Goal: Task Accomplishment & Management: Manage account settings

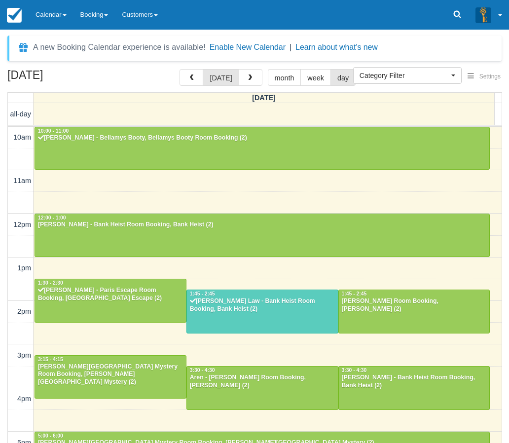
select select
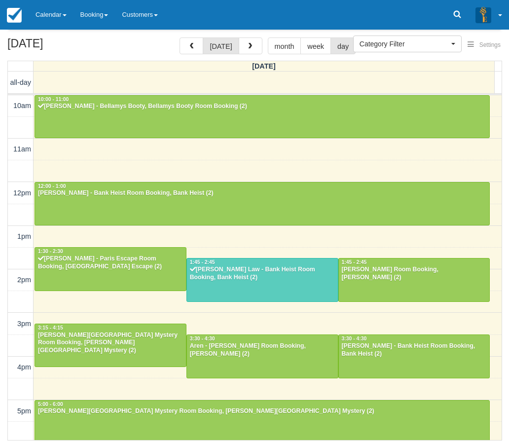
scroll to position [131, 0]
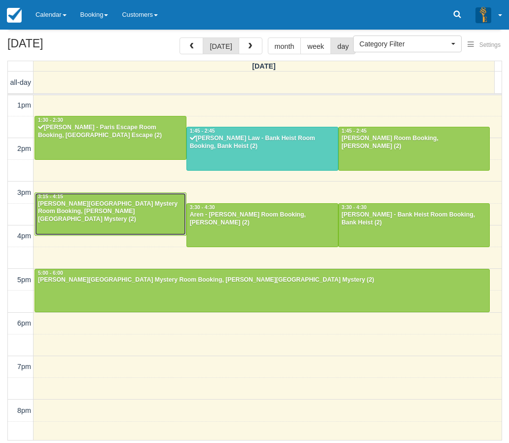
click at [78, 204] on div "Alisha Mathias - Baker Street Mystery Room Booking, Baker Street Mystery (2)" at bounding box center [110, 212] width 146 height 24
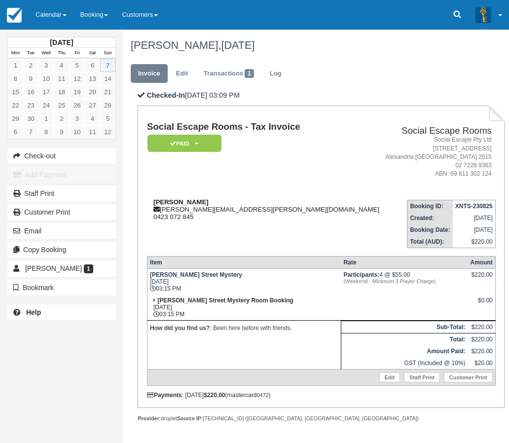
drag, startPoint x: 201, startPoint y: 200, endPoint x: 154, endPoint y: 202, distance: 47.4
click at [154, 202] on div "[PERSON_NAME] [PERSON_NAME][EMAIL_ADDRESS][PERSON_NAME][DOMAIN_NAME] 0423 072 8…" at bounding box center [264, 209] width 234 height 22
copy strong "[PERSON_NAME]"
click at [43, 14] on link "Calendar" at bounding box center [51, 15] width 45 height 30
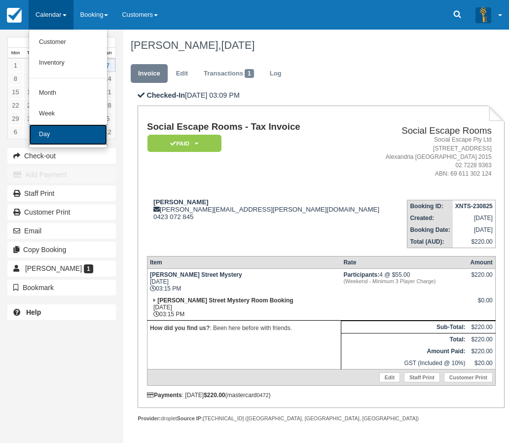
click at [40, 138] on link "Day" at bounding box center [68, 134] width 78 height 21
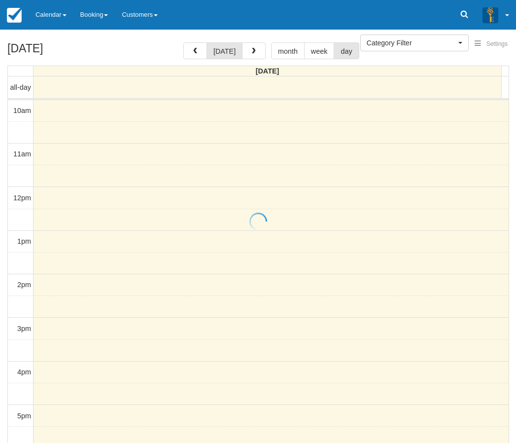
select select
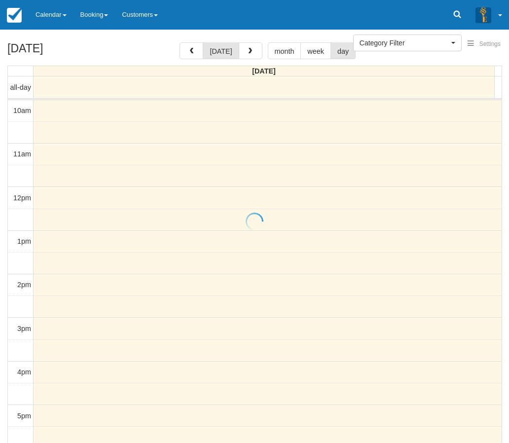
scroll to position [200, 0]
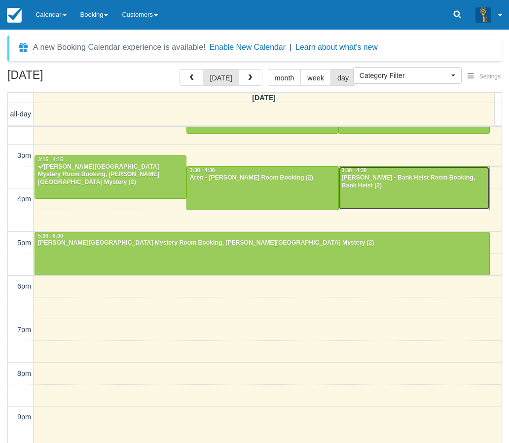
click at [398, 185] on div "[PERSON_NAME] - Bank Heist Room Booking, Bank Heist (2)" at bounding box center [414, 182] width 146 height 16
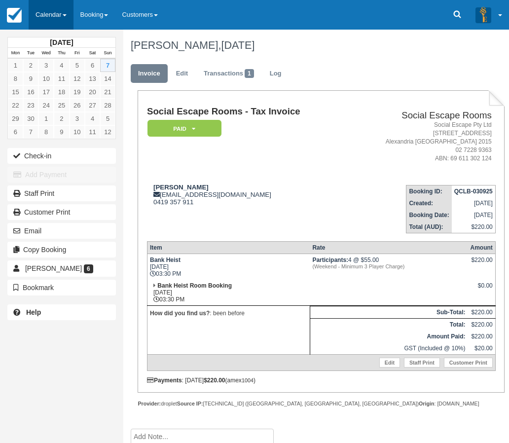
click at [53, 16] on link "Calendar" at bounding box center [51, 15] width 45 height 30
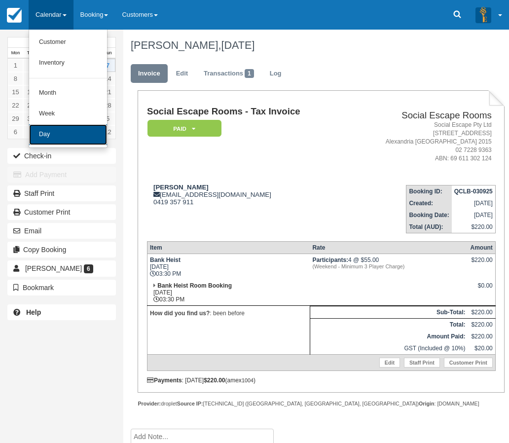
click at [56, 128] on link "Day" at bounding box center [68, 134] width 78 height 21
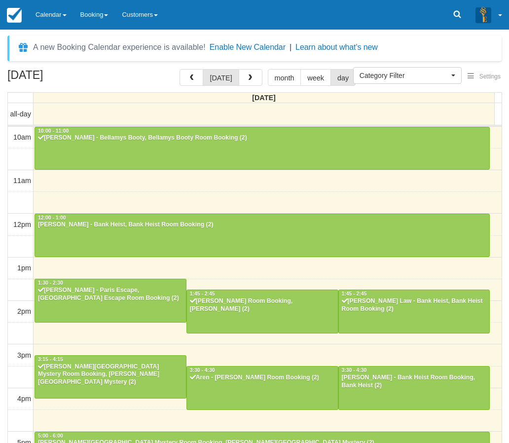
select select
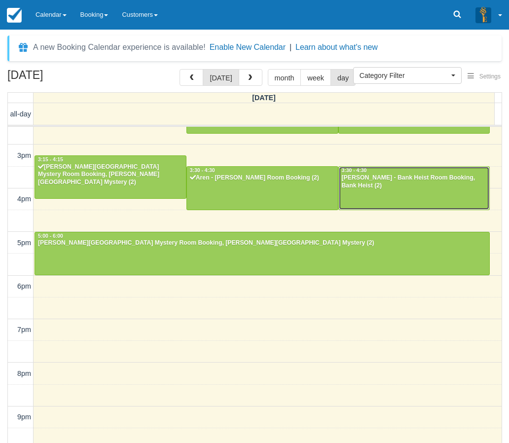
drag, startPoint x: 413, startPoint y: 185, endPoint x: 424, endPoint y: 209, distance: 26.5
click at [413, 186] on div "[PERSON_NAME] - Bank Heist Room Booking, Bank Heist (2)" at bounding box center [414, 182] width 146 height 16
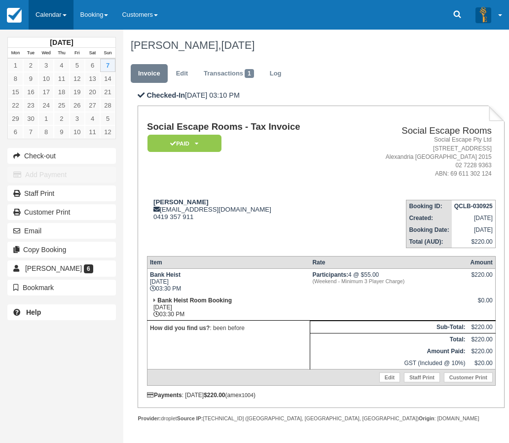
click at [69, 22] on link "Calendar" at bounding box center [51, 15] width 45 height 30
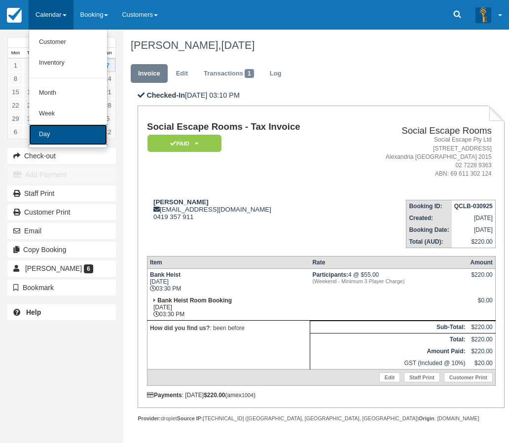
click at [74, 136] on link "Day" at bounding box center [68, 134] width 78 height 21
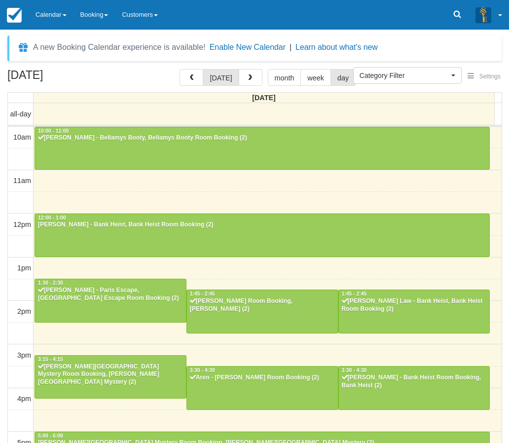
select select
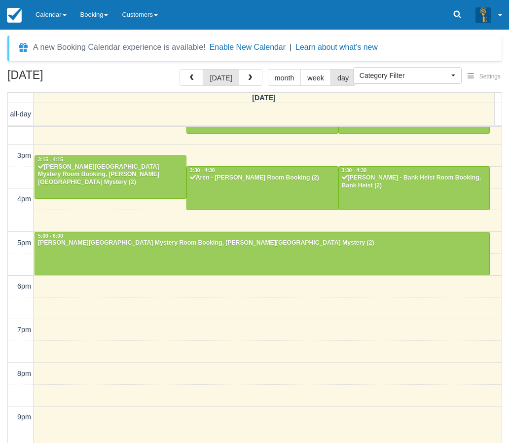
click at [2, 291] on div "September 7, 2025 today month week day Sunday all-day 10am 11am 12pm 1pm 2pm 3p…" at bounding box center [254, 270] width 509 height 403
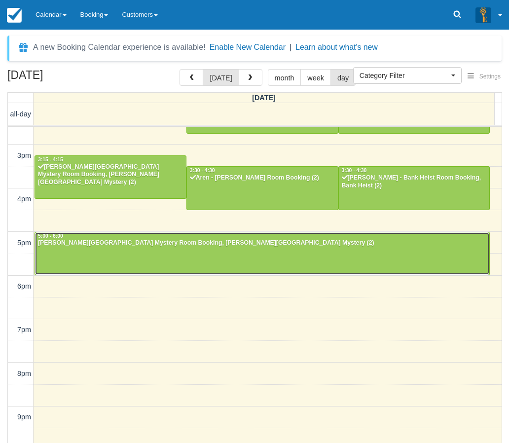
click at [218, 244] on div "[PERSON_NAME][GEOGRAPHIC_DATA] Mystery Room Booking, [PERSON_NAME][GEOGRAPHIC_D…" at bounding box center [261, 243] width 449 height 8
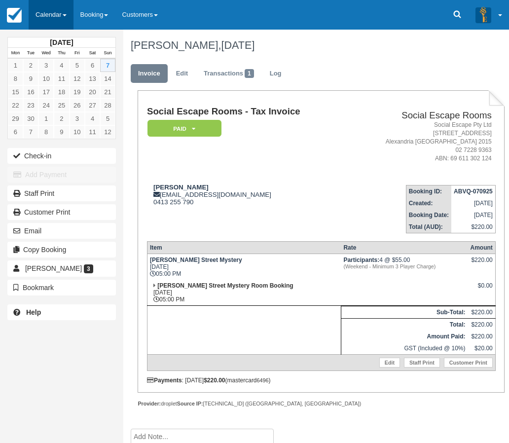
click at [54, 16] on link "Calendar" at bounding box center [51, 15] width 45 height 30
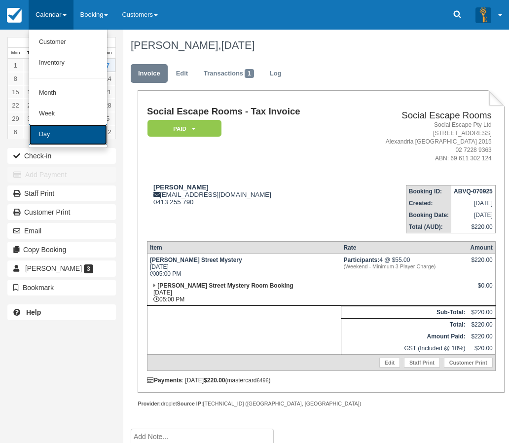
click at [44, 134] on link "Day" at bounding box center [68, 134] width 78 height 21
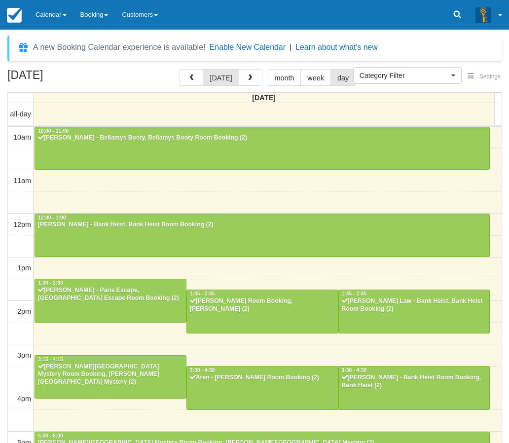
select select
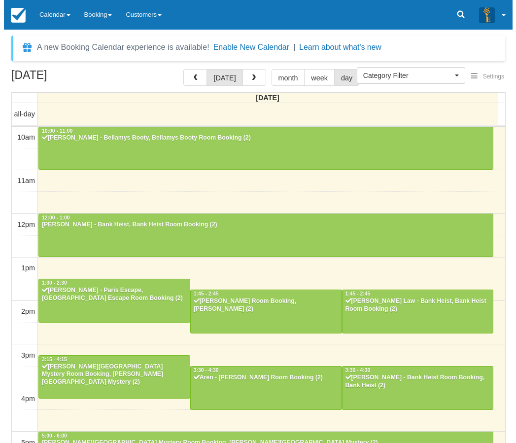
scroll to position [200, 0]
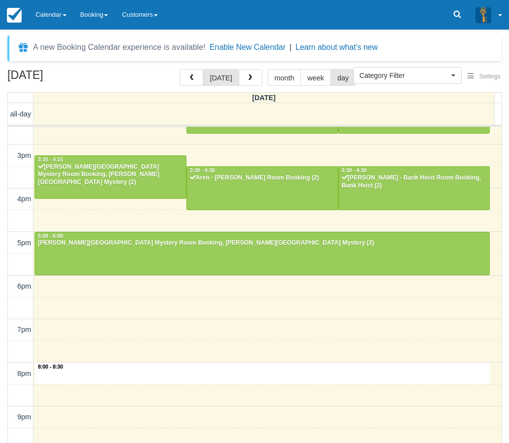
click at [288, 370] on div "10am 11am 12pm 1pm 2pm 3pm 4pm 5pm 6pm 7pm 8pm 9pm 10pm 8:00 - 8:30 10:00 - 11:…" at bounding box center [255, 199] width 494 height 544
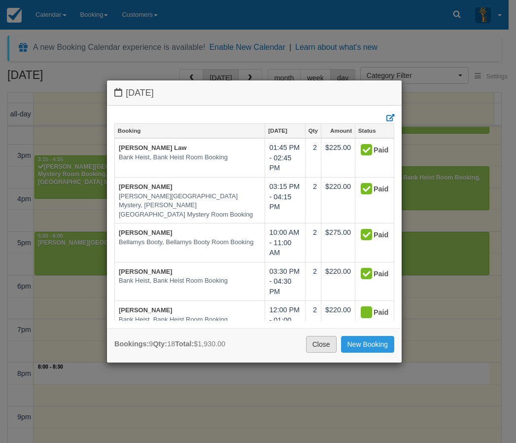
click at [318, 347] on link "Close" at bounding box center [321, 344] width 31 height 17
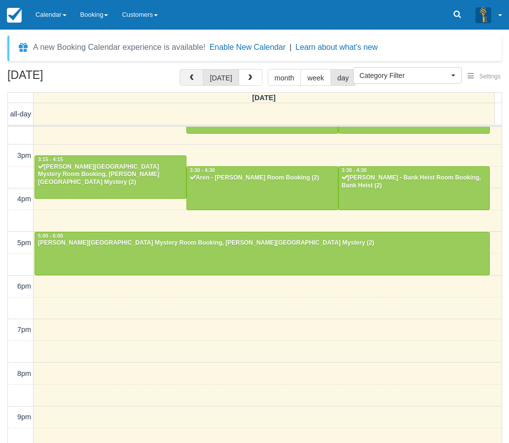
click at [195, 77] on span "button" at bounding box center [191, 77] width 7 height 7
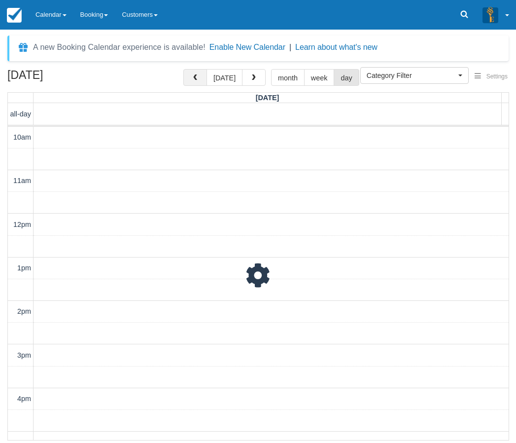
scroll to position [218, 0]
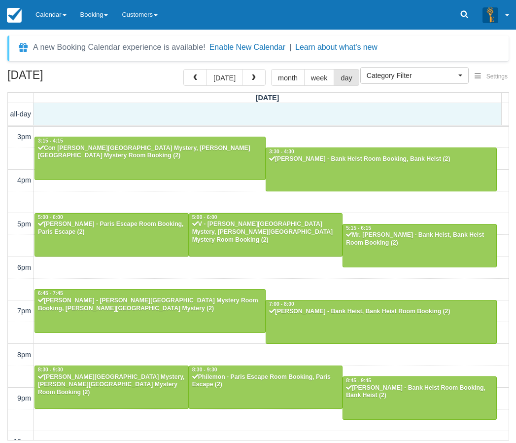
click at [144, 121] on div "all-day" at bounding box center [255, 113] width 494 height 21
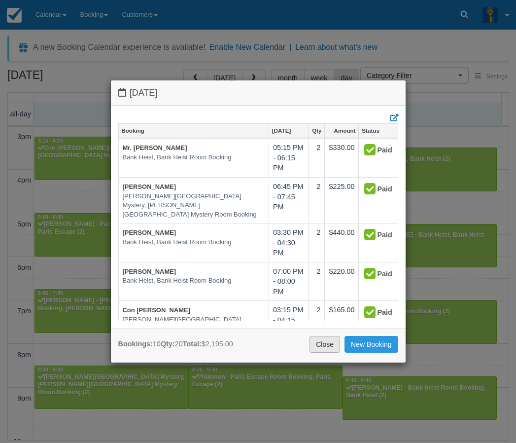
click at [313, 344] on link "Close" at bounding box center [325, 344] width 31 height 17
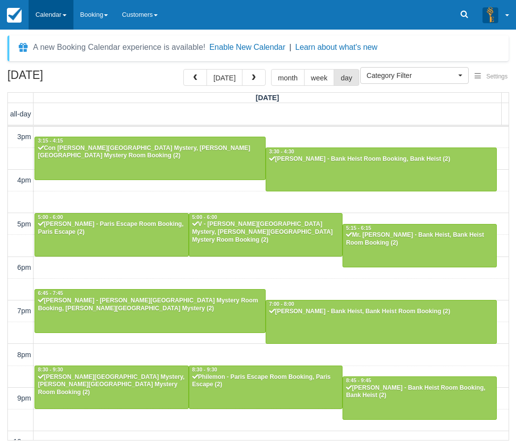
click at [61, 13] on link "Calendar" at bounding box center [51, 15] width 45 height 30
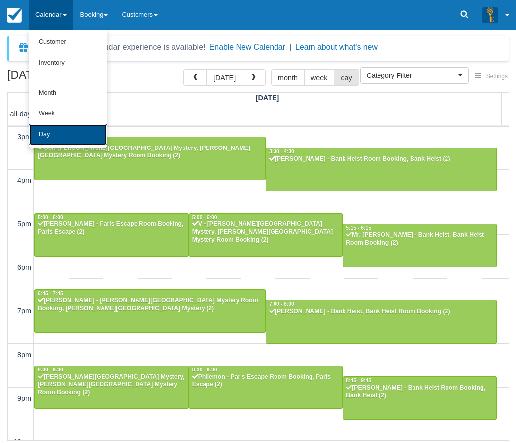
click at [58, 139] on link "Day" at bounding box center [68, 134] width 78 height 21
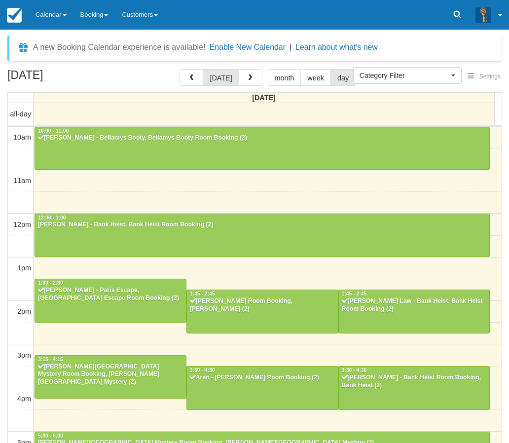
select select
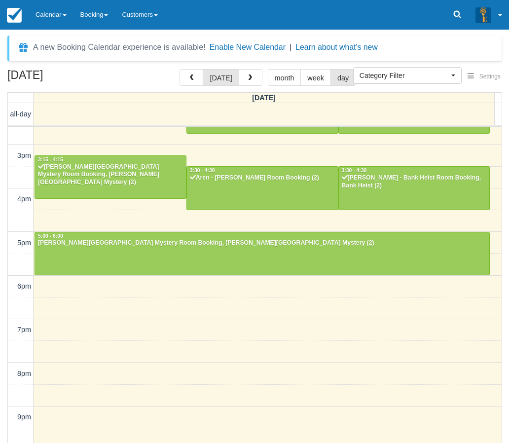
click at [3, 324] on div "[DATE] [DATE] month week day [DATE] all-day 10am 11am 12pm 1pm 2pm 3pm 4pm 5pm …" at bounding box center [254, 270] width 509 height 403
click at [242, 186] on div at bounding box center [262, 188] width 151 height 42
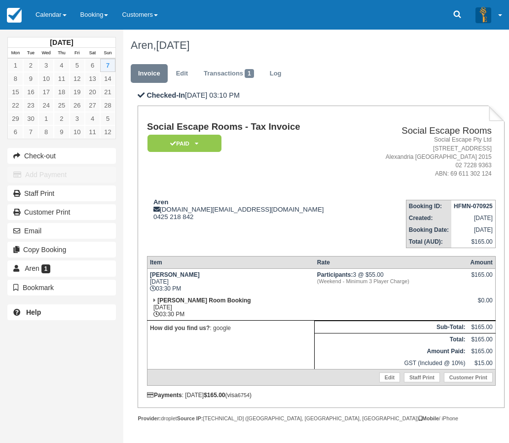
click at [11, 350] on div "September 2025 Mon Tue Wed Thu Fri Sat Sun 1 2 3 4 5 6 7 8 9 10 11 12 13 14 15 …" at bounding box center [61, 221] width 123 height 443
click at [53, 17] on link "Calendar" at bounding box center [51, 15] width 45 height 30
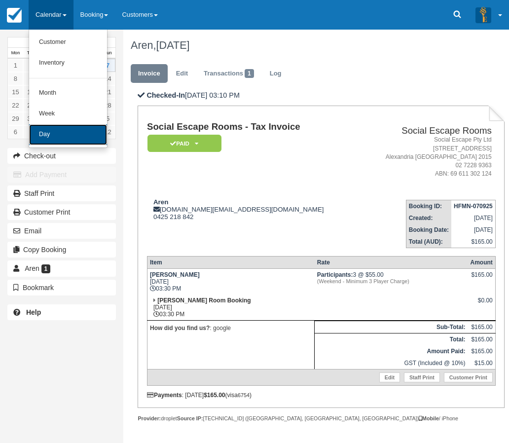
click at [52, 137] on link "Day" at bounding box center [68, 134] width 78 height 21
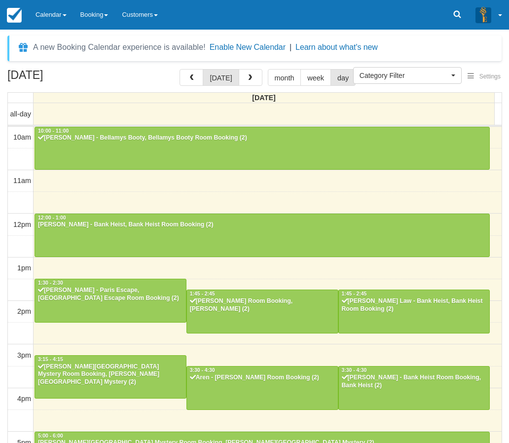
select select
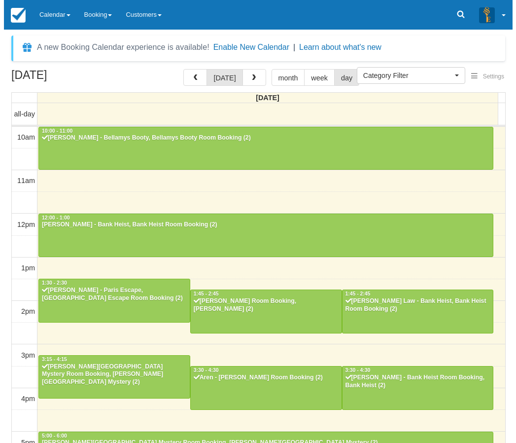
scroll to position [200, 0]
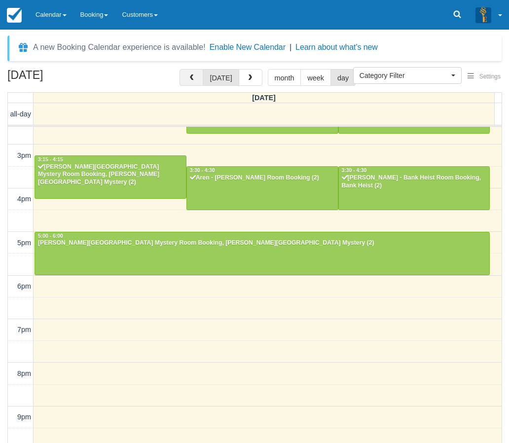
click at [187, 76] on button "button" at bounding box center [191, 77] width 24 height 17
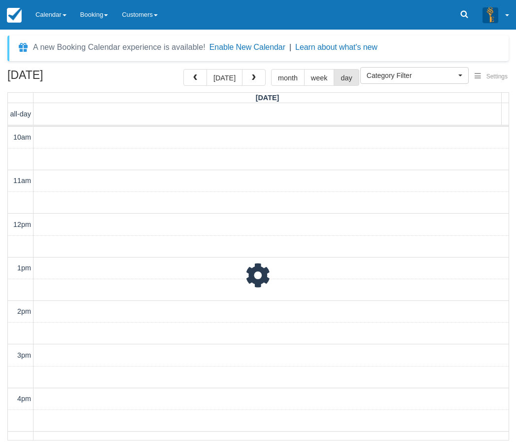
scroll to position [218, 0]
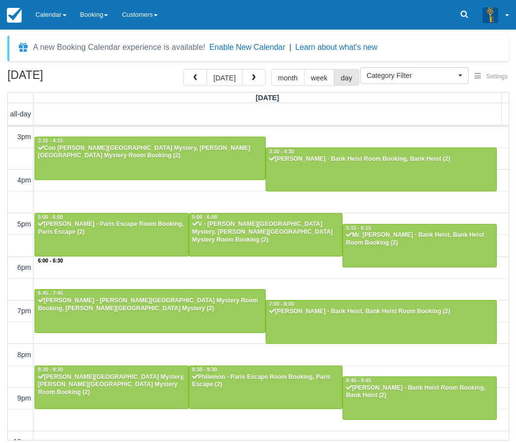
click at [261, 273] on div "10am 11am 12pm 1pm 2pm 3pm 4pm 5pm 6pm 7pm 8pm 9pm 10pm 6:00 - 6:30 3:15 - 4:15…" at bounding box center [258, 180] width 501 height 544
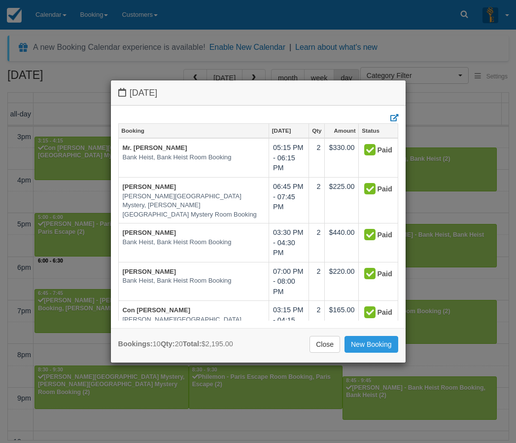
drag, startPoint x: 429, startPoint y: 43, endPoint x: 284, endPoint y: 14, distance: 148.0
click at [429, 43] on div "Saturday September 6 2025 Booking Sept 6 Qty Amount Status Mr. James Allen Bank…" at bounding box center [258, 221] width 516 height 443
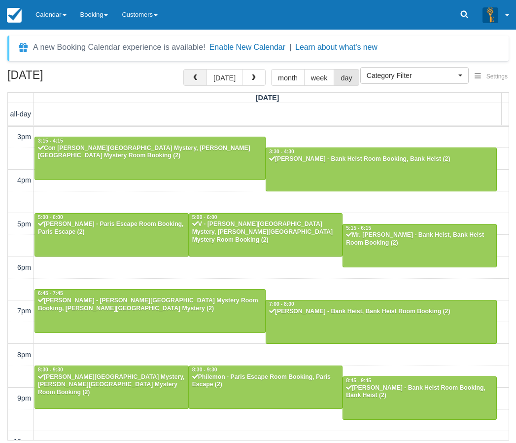
click at [194, 80] on span "button" at bounding box center [195, 77] width 7 height 7
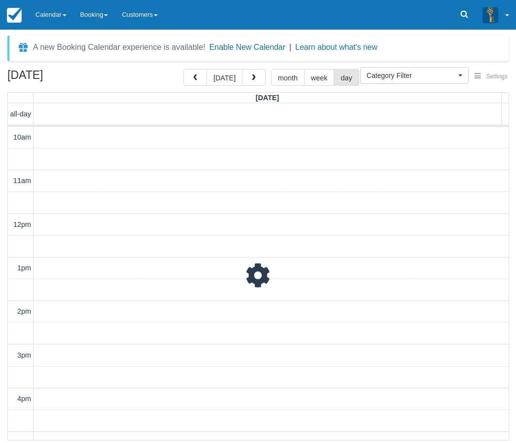
scroll to position [218, 0]
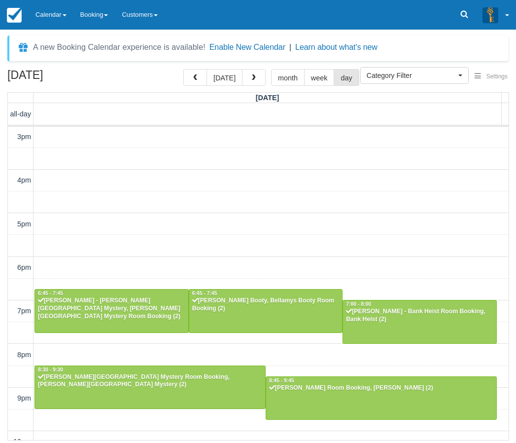
click at [270, 266] on div "10am 11am 12pm 1pm 2pm 3pm 4pm 5pm 6pm 7pm 8pm 9pm 10pm 6:45 - 7:45 Jack Collin…" at bounding box center [258, 180] width 501 height 544
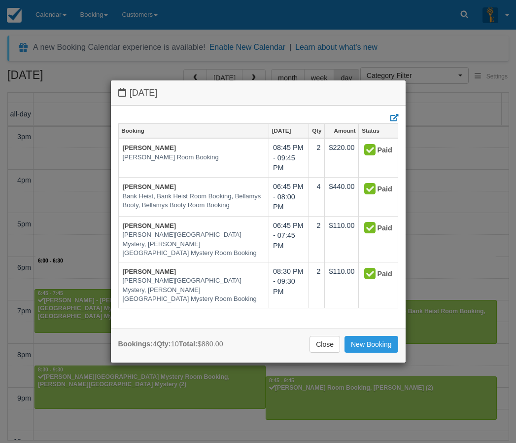
click at [451, 156] on div "Friday September 5 2025 Booking Sept 5 Qty Amount Status Luca Thomas Ransom, Ra…" at bounding box center [258, 221] width 516 height 443
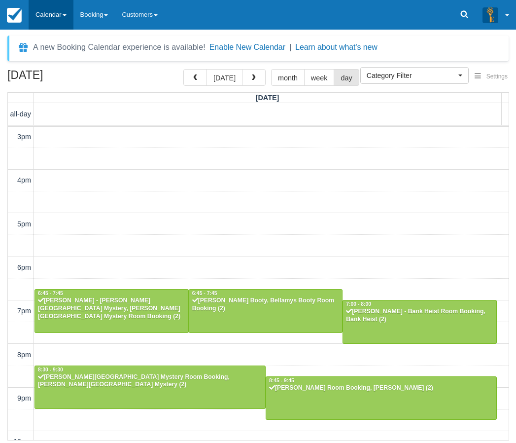
click at [54, 11] on link "Calendar" at bounding box center [51, 15] width 45 height 30
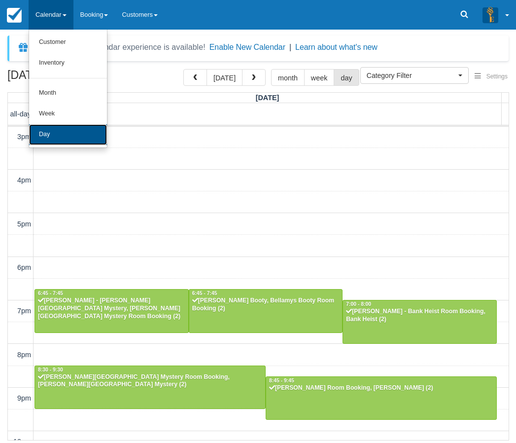
click at [55, 134] on link "Day" at bounding box center [68, 134] width 78 height 21
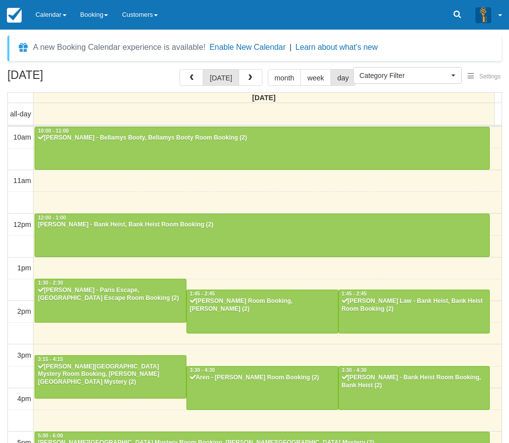
select select
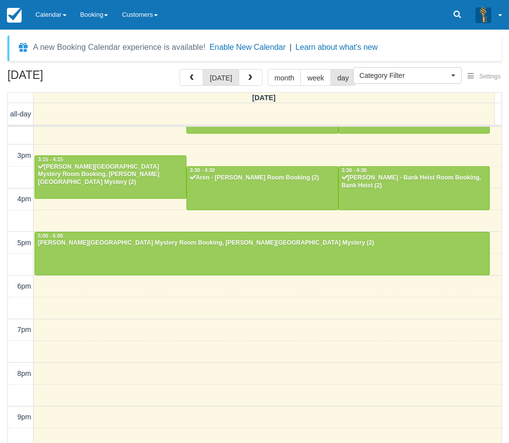
click at [266, 312] on div "10am 11am 12pm 1pm 2pm 3pm 4pm 5pm 6pm 7pm 8pm 9pm 10pm 10:00 - 11:00 [PERSON_N…" at bounding box center [255, 199] width 494 height 544
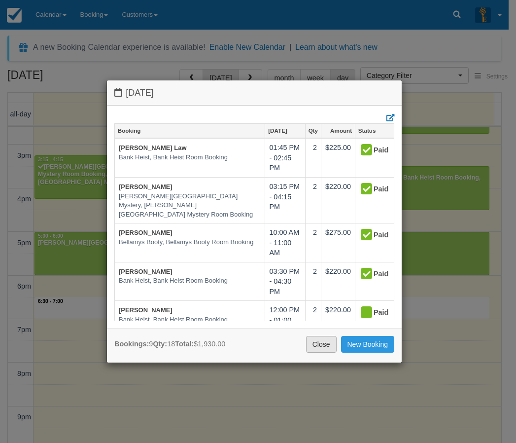
click at [317, 339] on link "Close" at bounding box center [321, 344] width 31 height 17
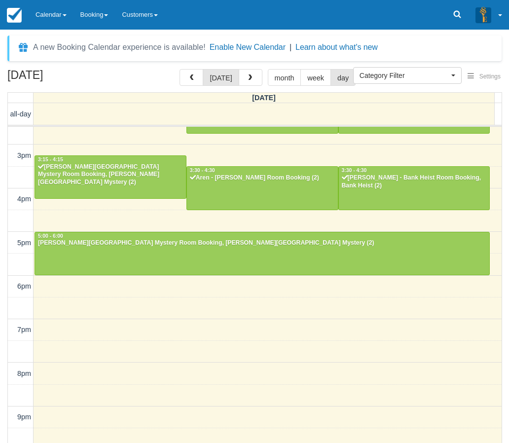
click at [4, 127] on div "[DATE] [DATE] month week day [DATE] all-day 10am 11am 12pm 1pm 2pm 3pm 4pm 5pm …" at bounding box center [254, 270] width 509 height 403
